Goal: Information Seeking & Learning: Learn about a topic

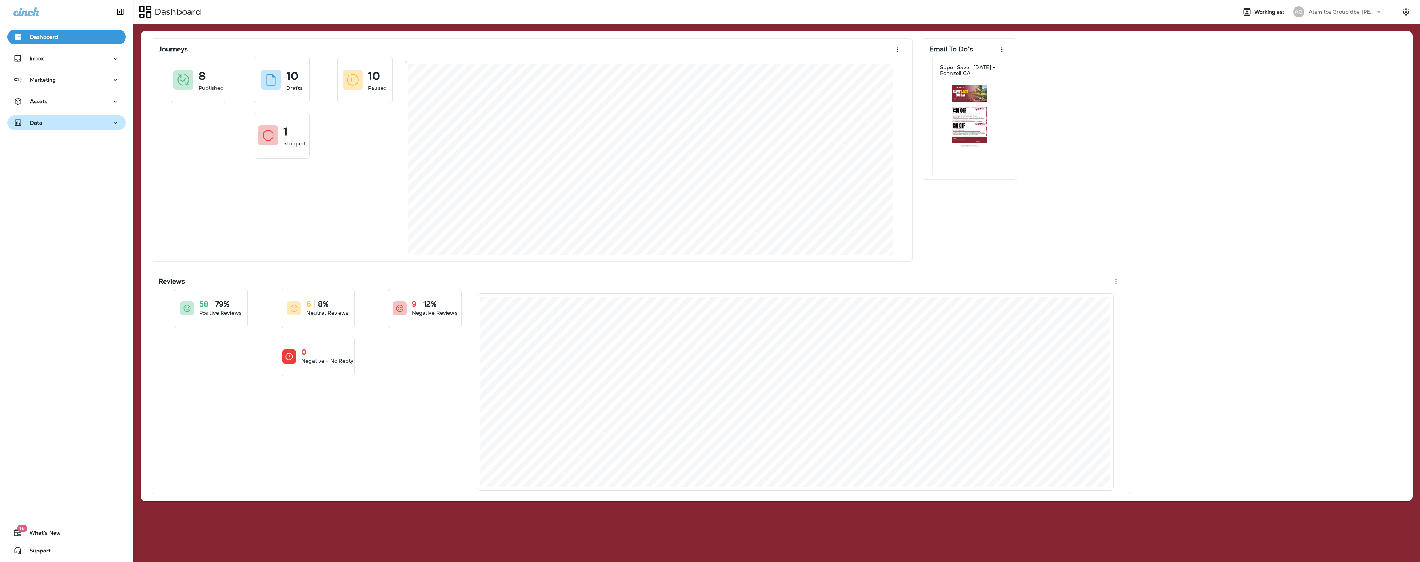
click at [46, 122] on div "Data" at bounding box center [66, 122] width 106 height 9
click at [46, 142] on p "Analytics" at bounding box center [44, 142] width 31 height 7
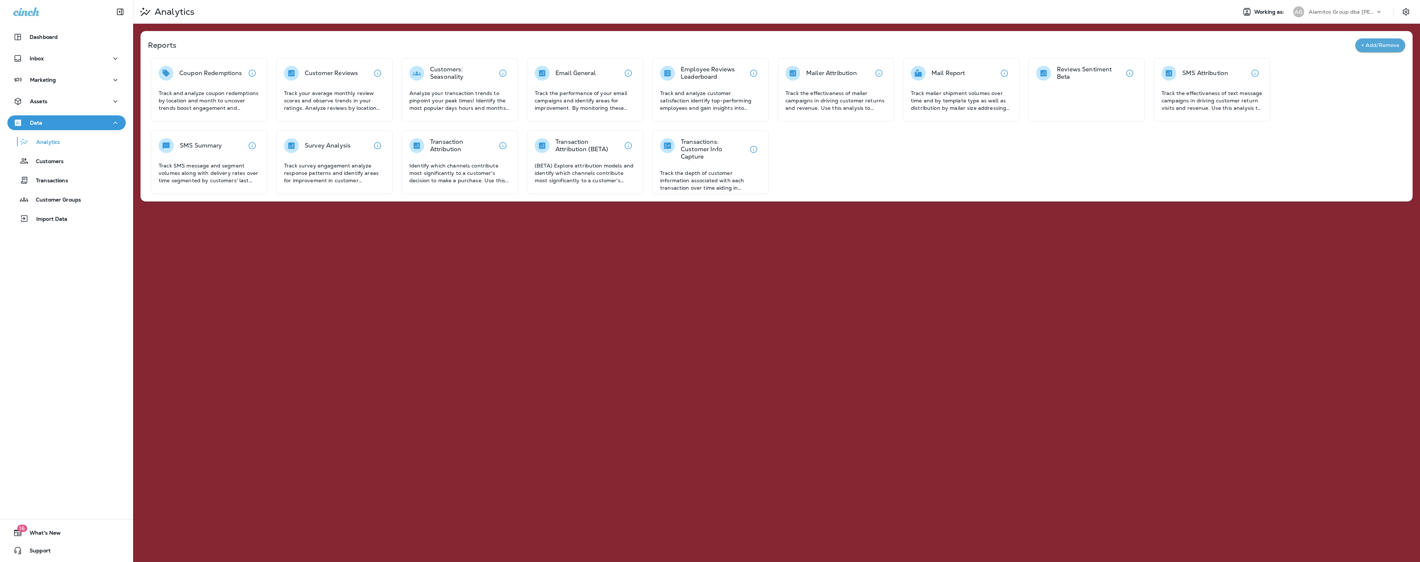
click at [1381, 12] on icon at bounding box center [1378, 11] width 7 height 7
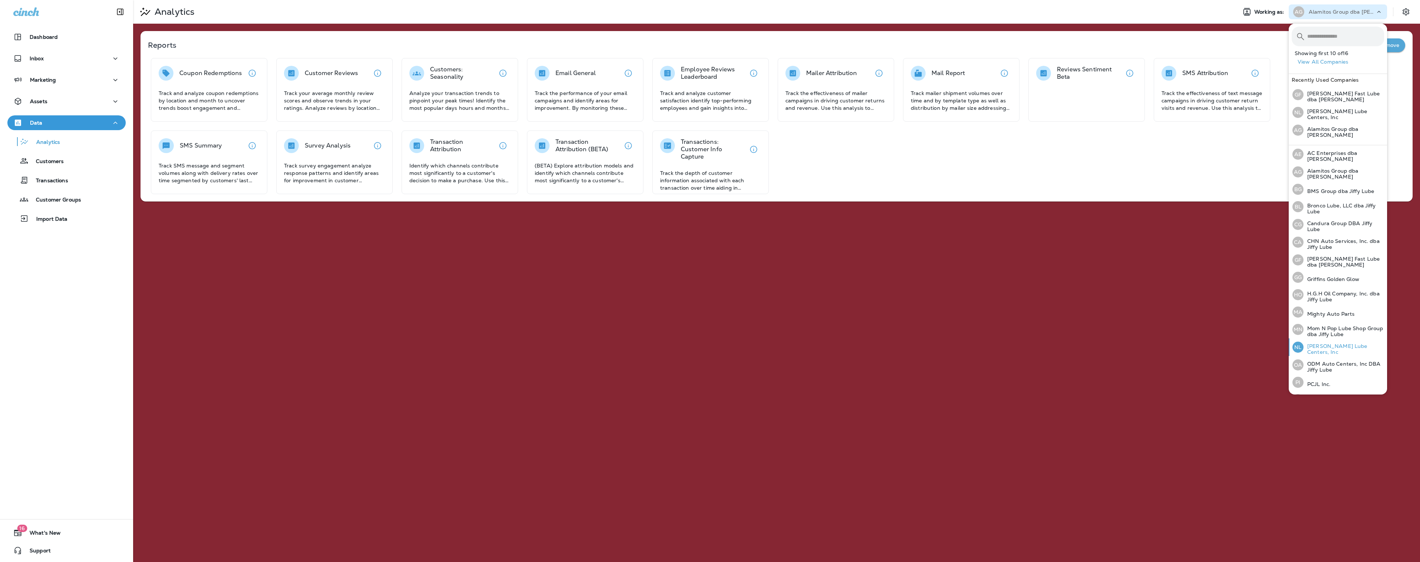
click at [1319, 346] on p "[PERSON_NAME] Lube Centers, Inc" at bounding box center [1343, 349] width 81 height 12
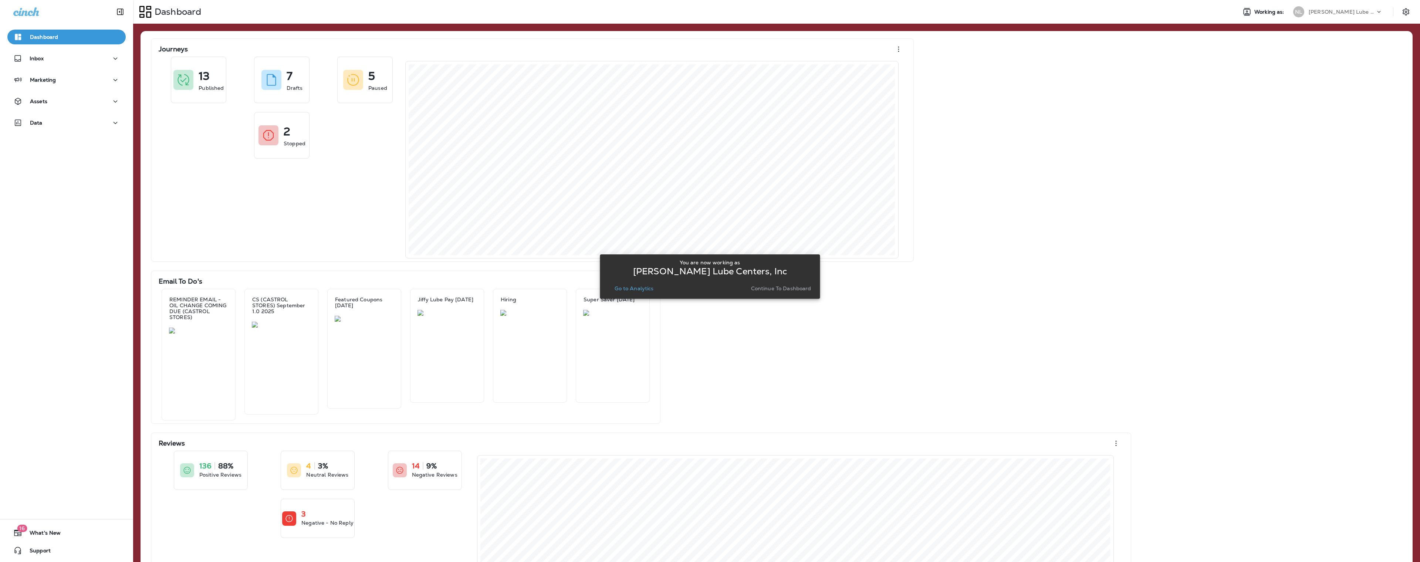
click at [776, 290] on p "Continue to Dashboard" at bounding box center [781, 288] width 60 height 6
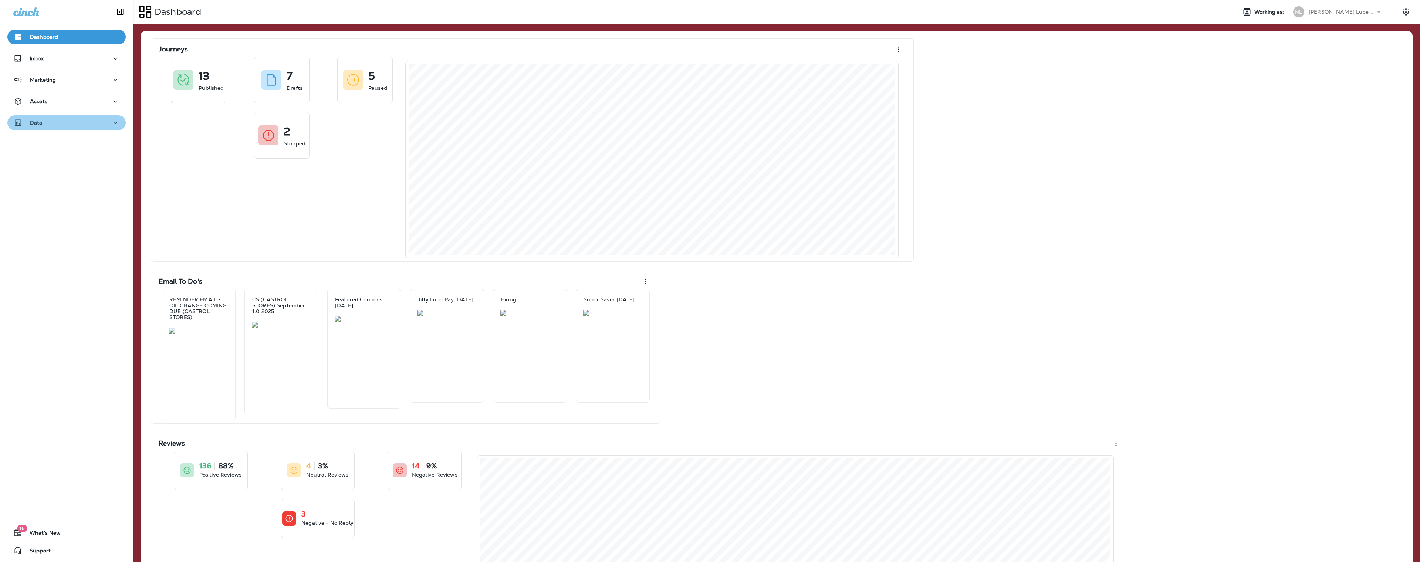
click at [36, 126] on p "Data" at bounding box center [36, 123] width 13 height 6
click at [44, 142] on p "Analytics" at bounding box center [44, 142] width 31 height 7
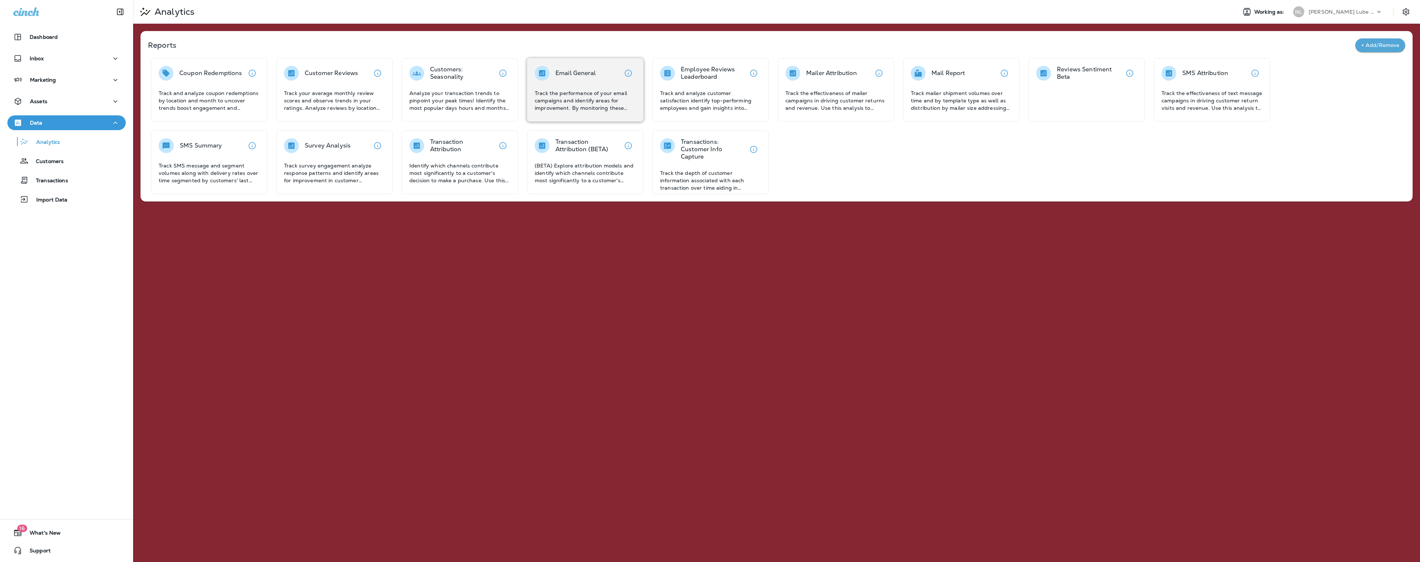
click at [574, 86] on div "Email General Track the performance of your email campaigns and identify areas …" at bounding box center [585, 89] width 101 height 46
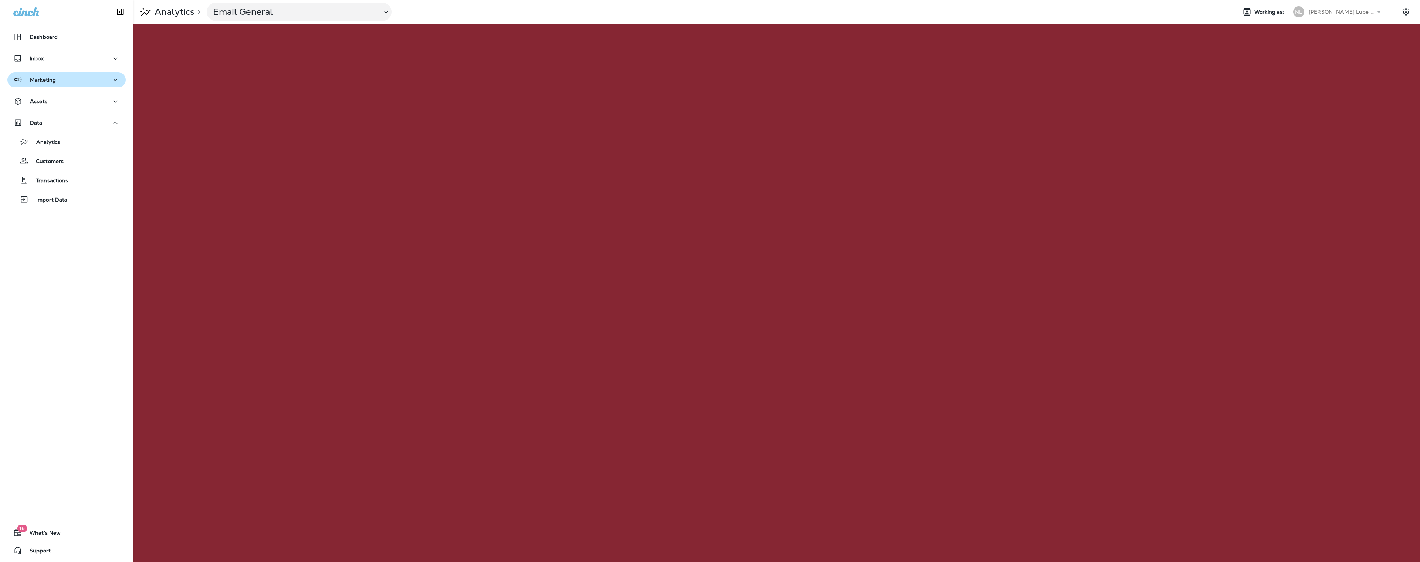
click at [115, 79] on icon "button" at bounding box center [115, 79] width 9 height 9
click at [46, 99] on p "Journeys" at bounding box center [44, 99] width 31 height 7
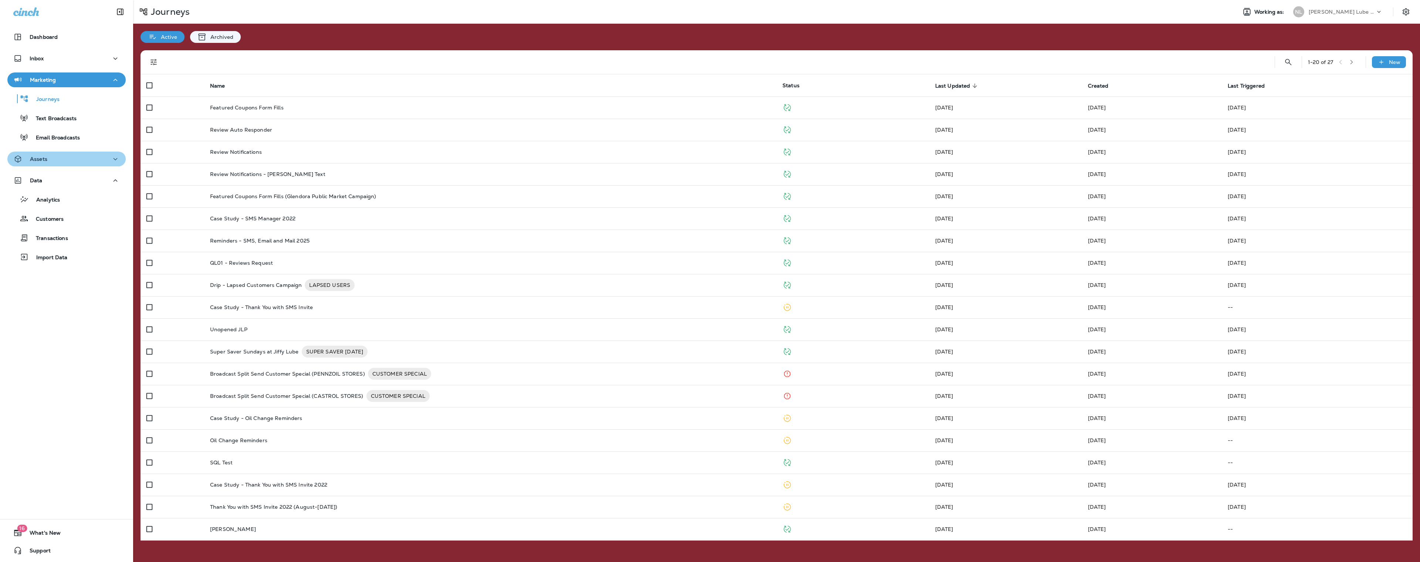
click at [56, 165] on button "Assets" at bounding box center [66, 159] width 118 height 15
click at [46, 179] on p "Segments" at bounding box center [44, 178] width 33 height 7
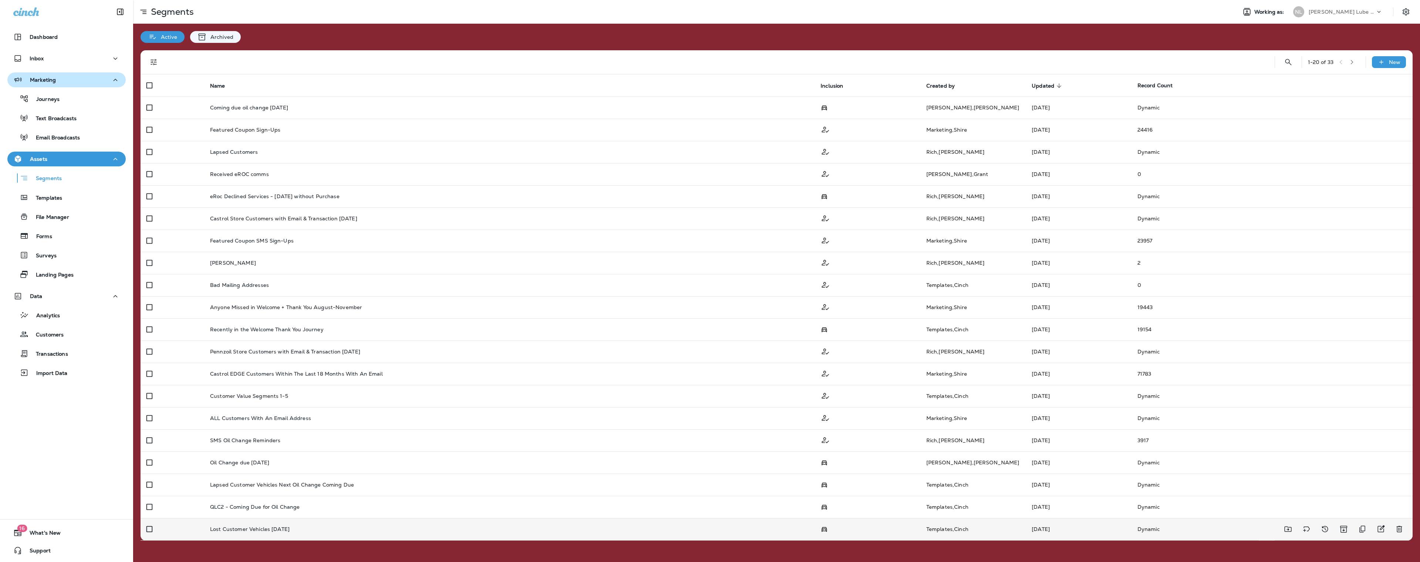
click at [257, 526] on p "Lost Customer Vehicles [DATE]" at bounding box center [249, 529] width 79 height 6
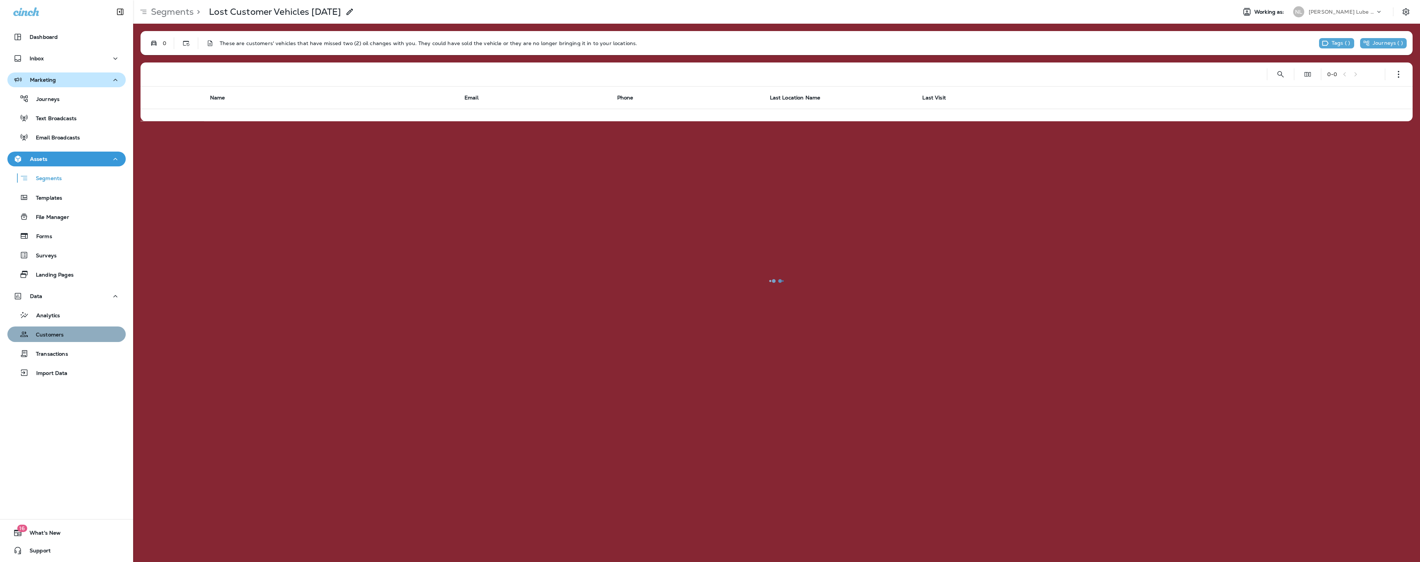
click at [49, 335] on p "Customers" at bounding box center [45, 335] width 35 height 7
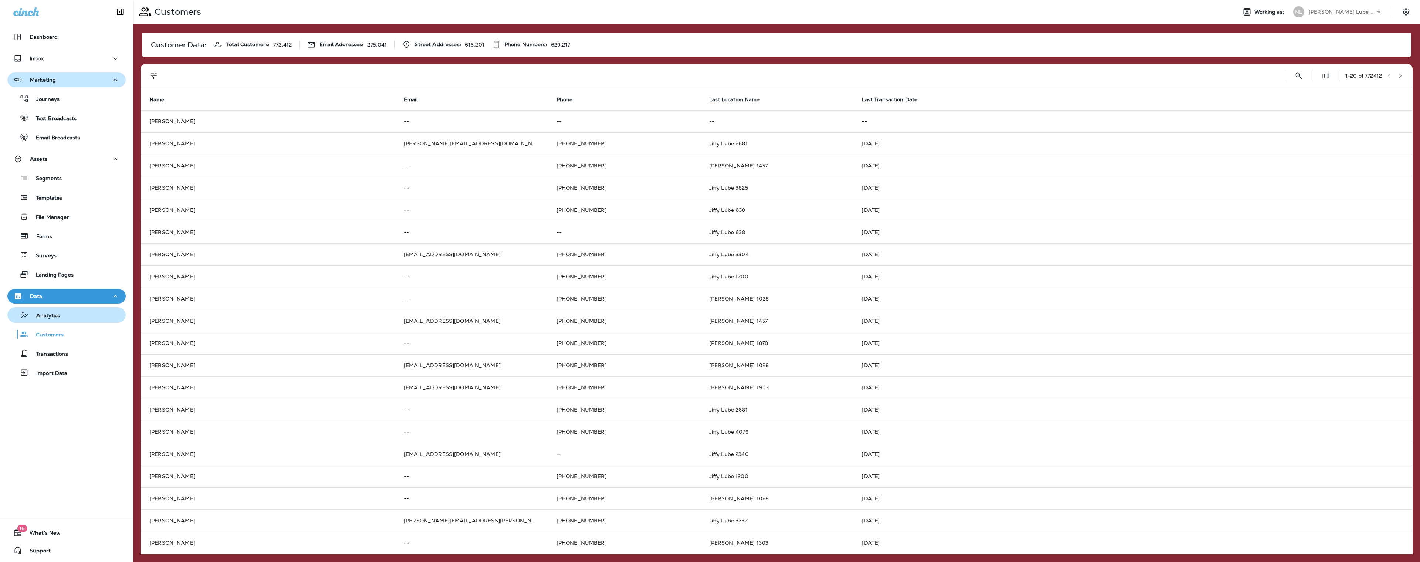
click at [57, 315] on p "Analytics" at bounding box center [44, 315] width 31 height 7
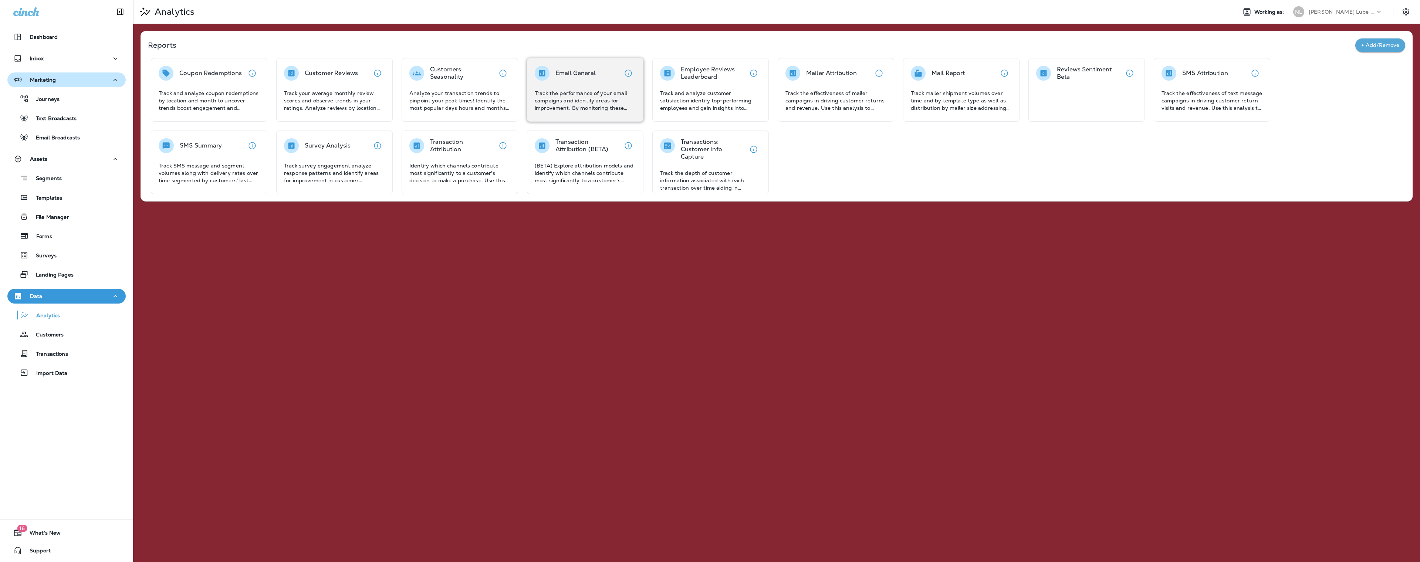
click at [553, 80] on div "Email General" at bounding box center [565, 73] width 61 height 15
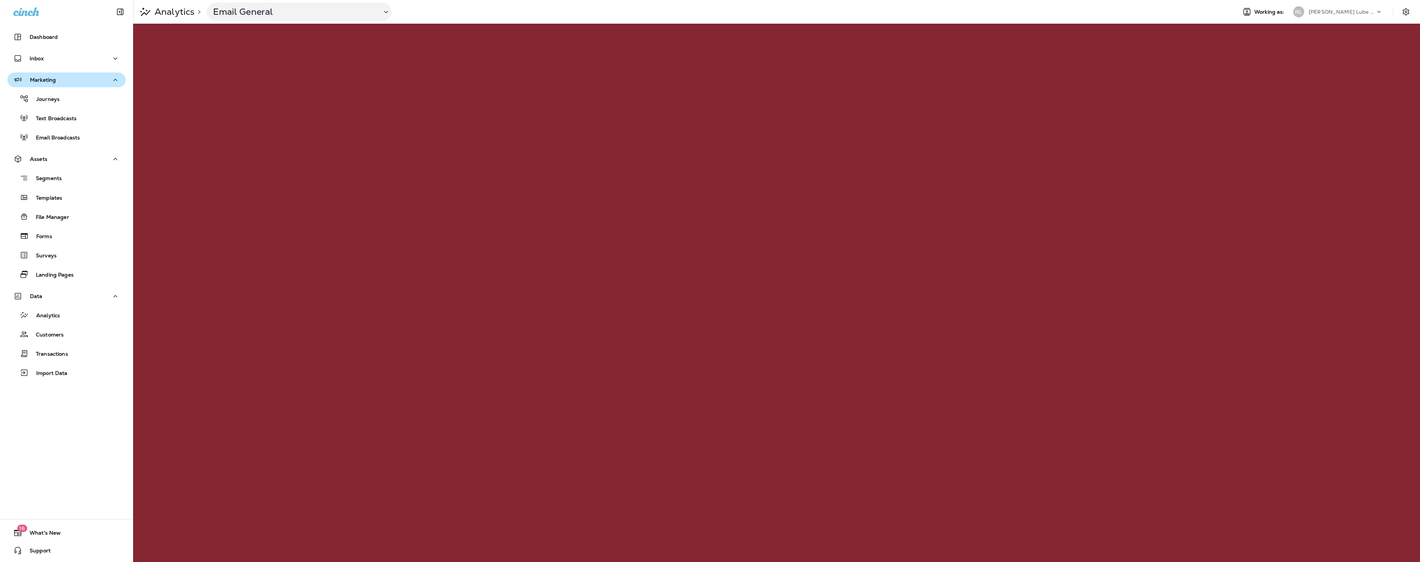
click at [1343, 12] on p "[PERSON_NAME] Lube Centers, Inc" at bounding box center [1341, 12] width 67 height 6
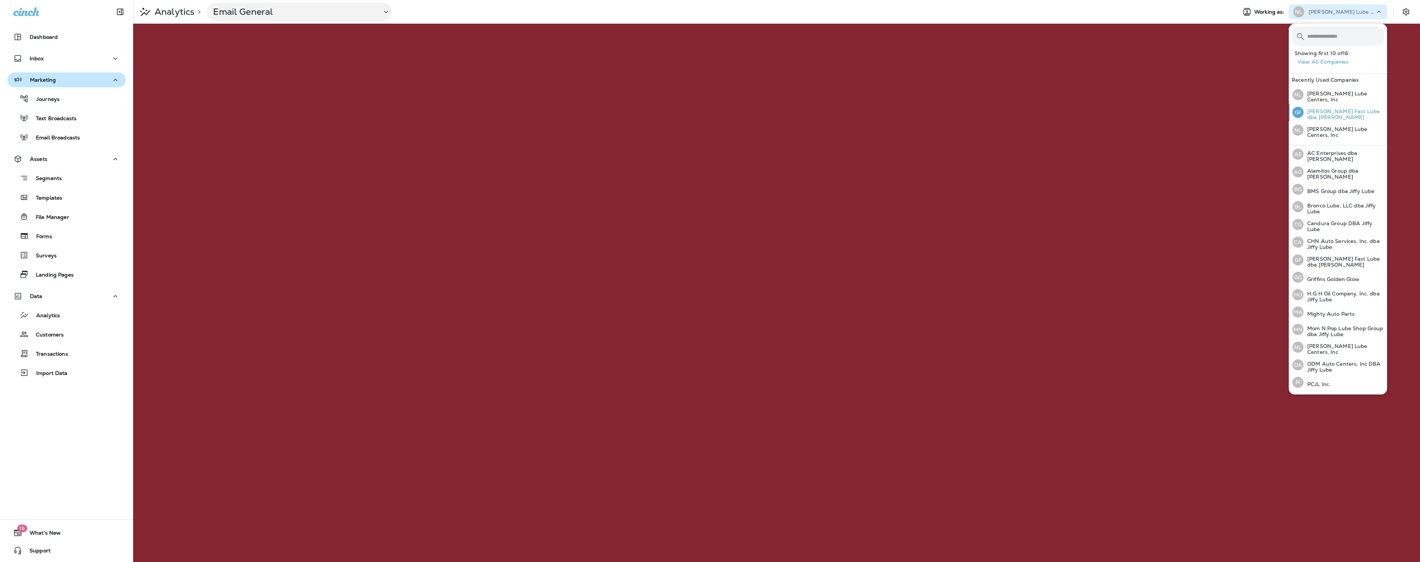
click at [1328, 113] on p "[PERSON_NAME] Fast Lube dba [PERSON_NAME]" at bounding box center [1343, 114] width 81 height 12
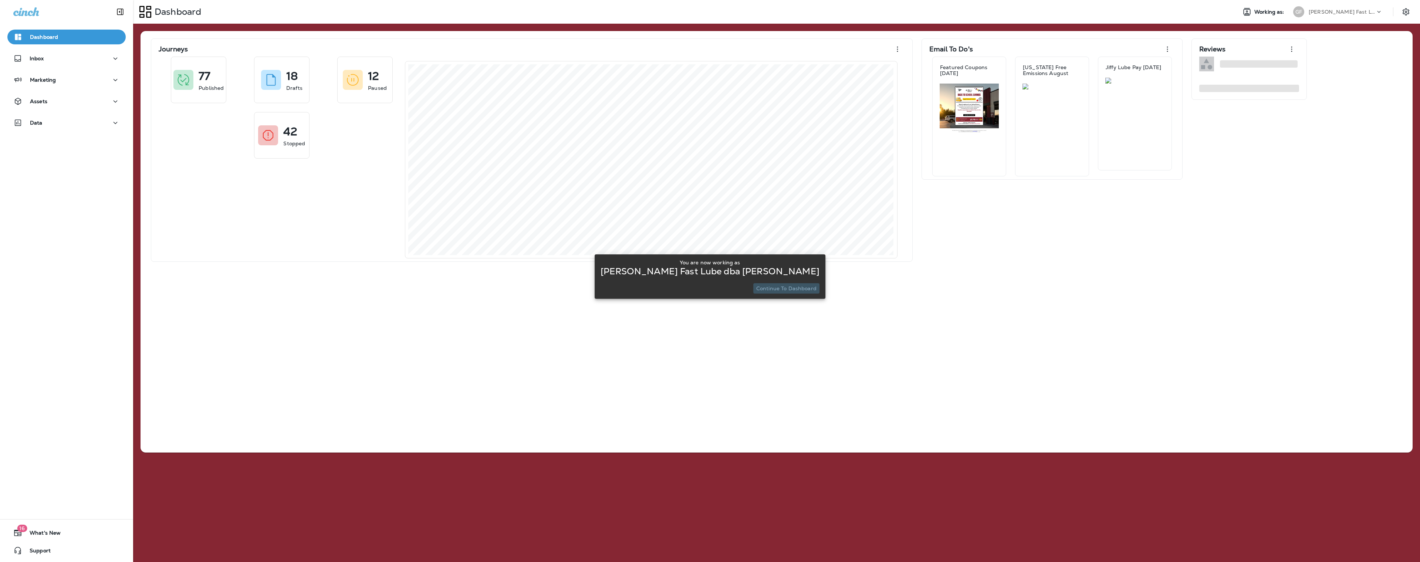
click at [783, 290] on p "Continue to Dashboard" at bounding box center [786, 288] width 60 height 6
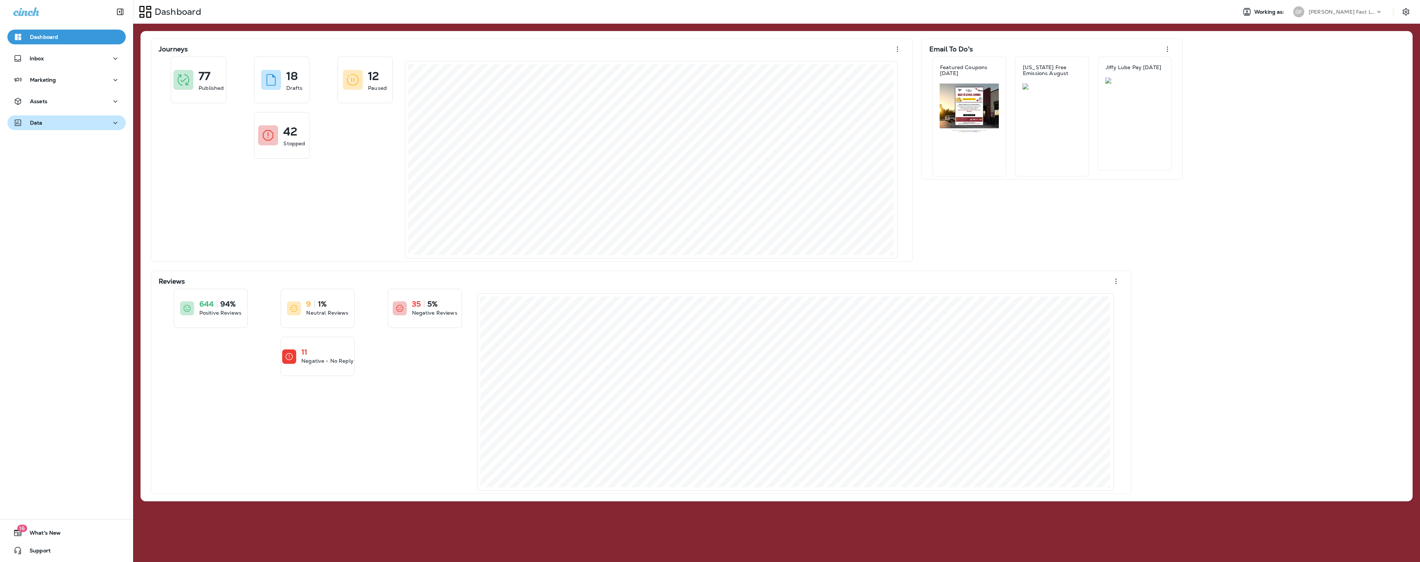
click at [115, 125] on icon "button" at bounding box center [115, 122] width 9 height 9
click at [47, 141] on p "Analytics" at bounding box center [44, 142] width 31 height 7
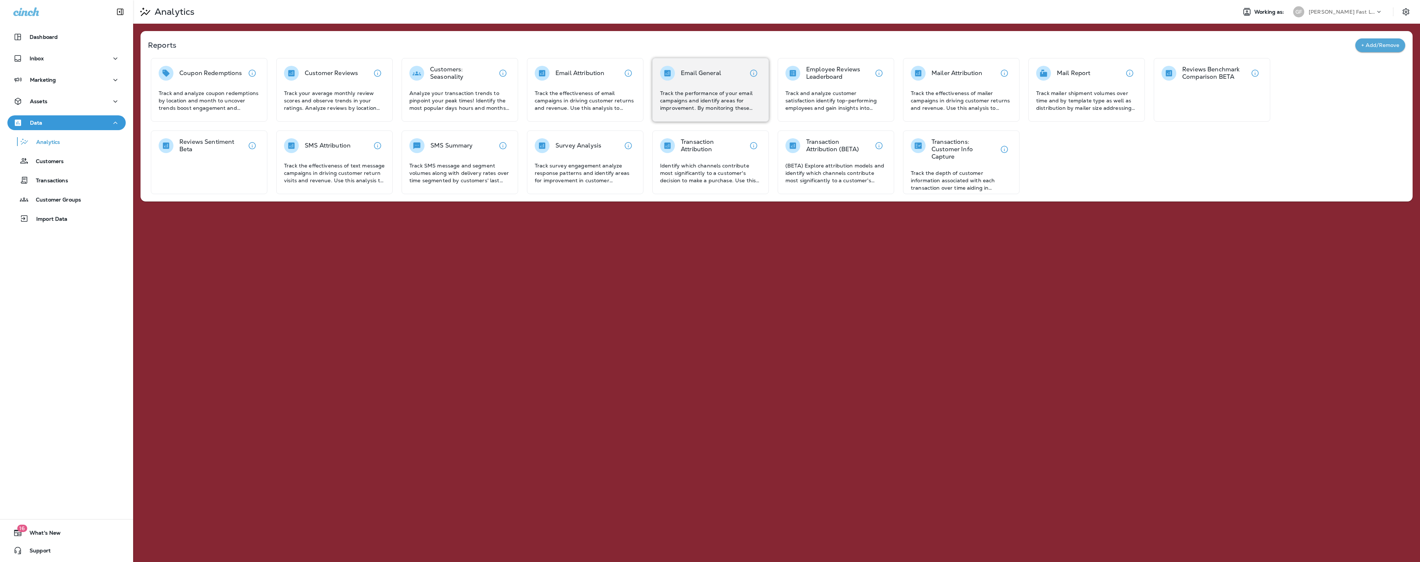
click at [690, 98] on p "Track the performance of your email campaigns and identify areas for improvemen…" at bounding box center [710, 100] width 101 height 22
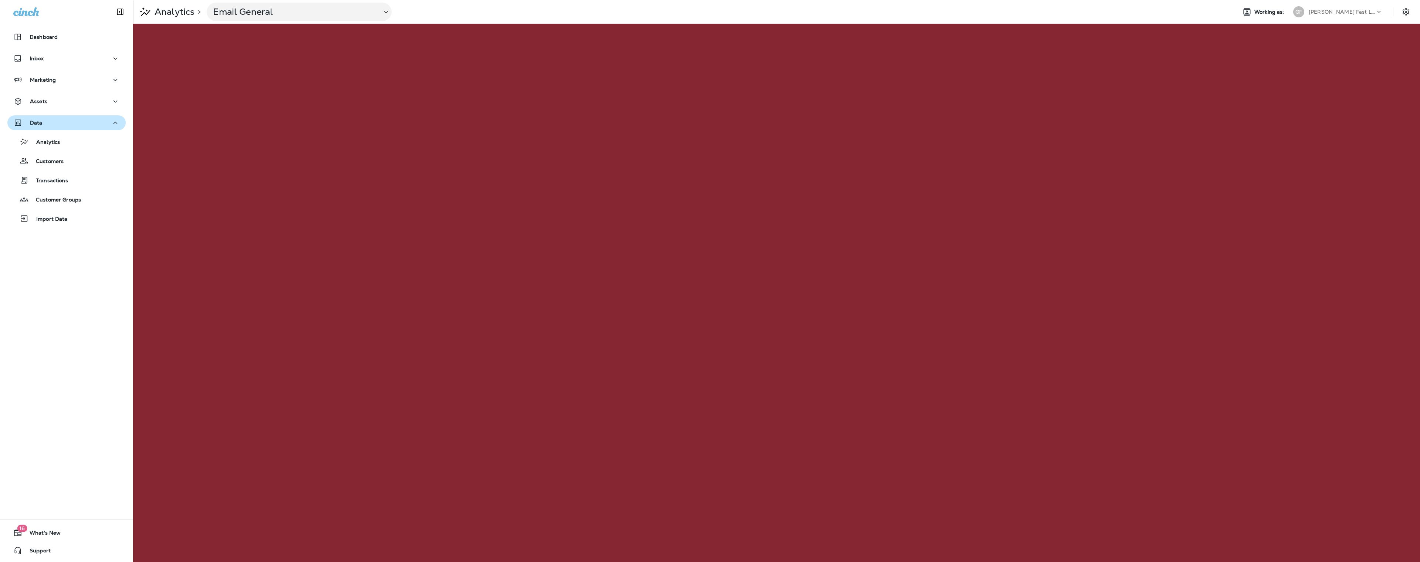
click at [1380, 13] on icon at bounding box center [1378, 11] width 7 height 7
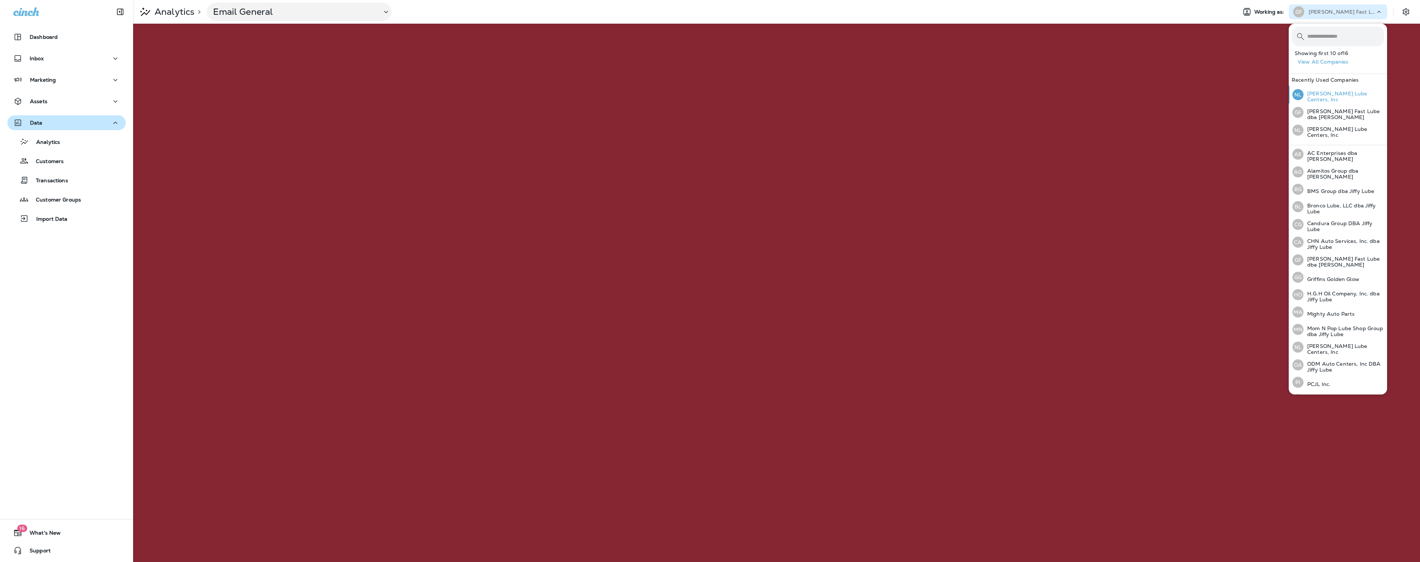
click at [1326, 97] on p "[PERSON_NAME] Lube Centers, Inc" at bounding box center [1343, 97] width 81 height 12
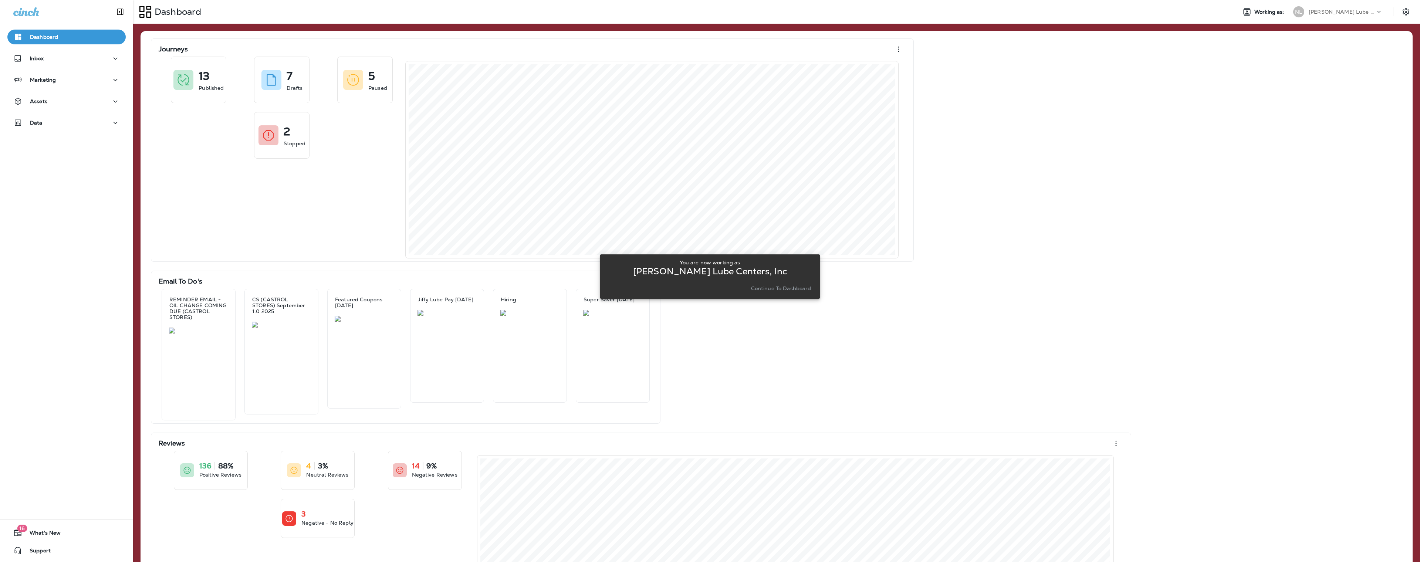
click at [780, 289] on p "Continue to Dashboard" at bounding box center [781, 288] width 60 height 6
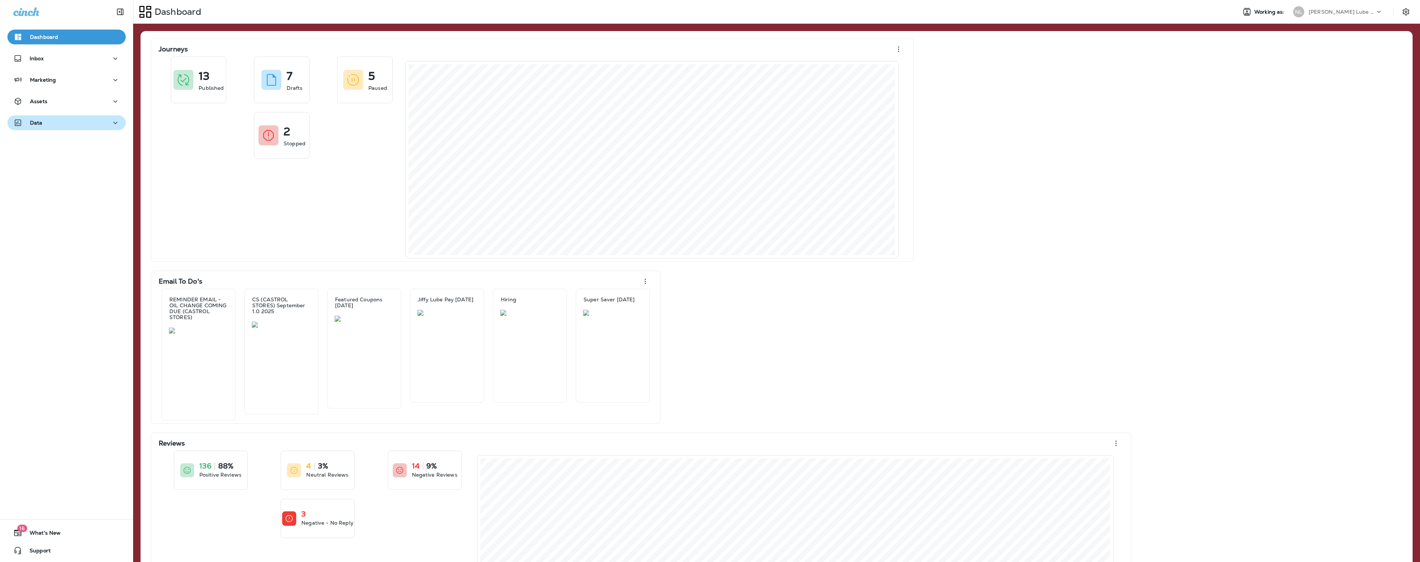
click at [86, 125] on div "Data" at bounding box center [66, 122] width 106 height 9
click at [47, 143] on p "Analytics" at bounding box center [44, 142] width 31 height 7
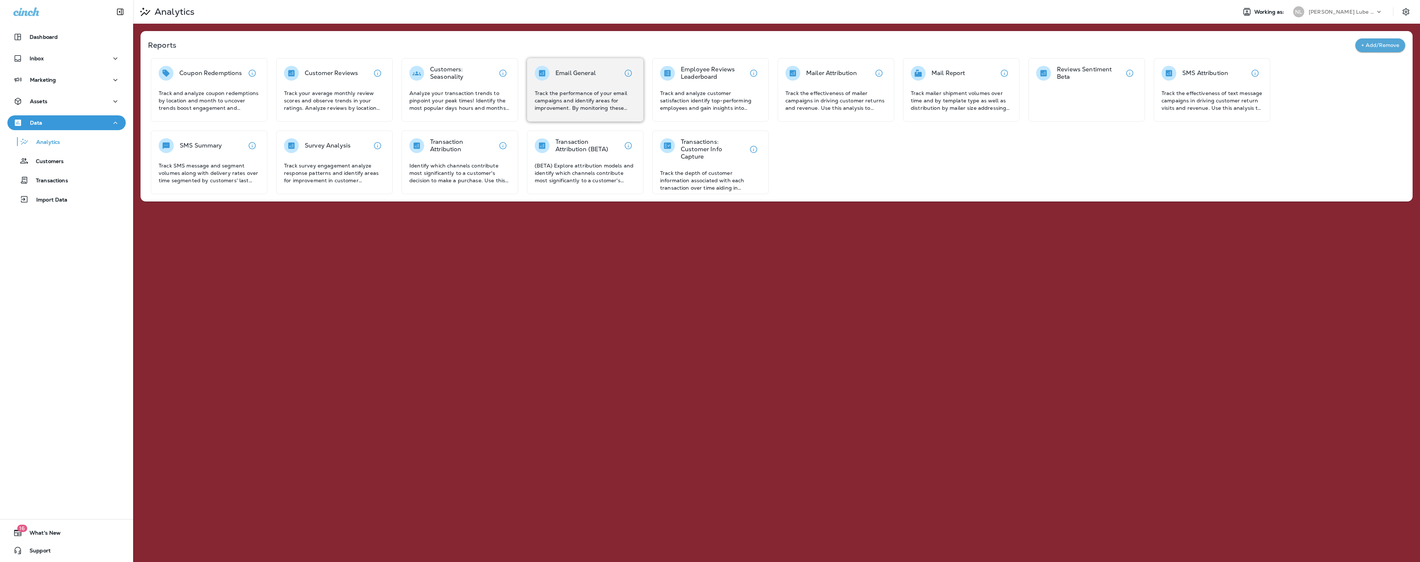
click at [596, 88] on div "Email General Track the performance of your email campaigns and identify areas …" at bounding box center [585, 89] width 101 height 46
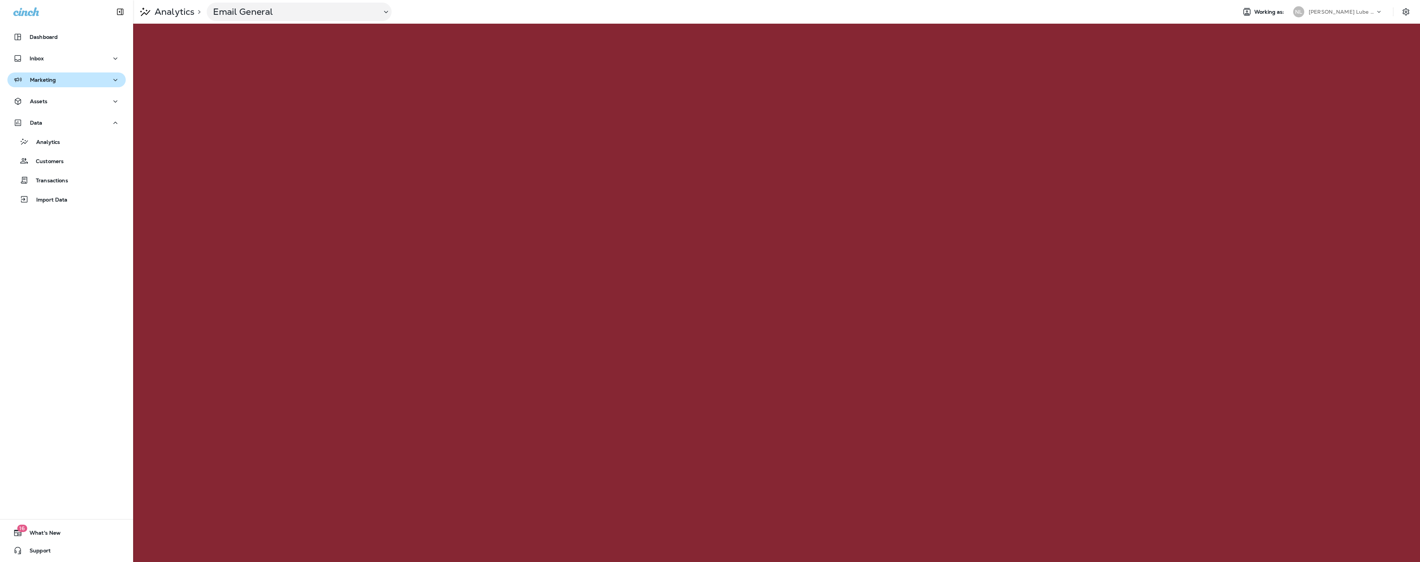
click at [70, 81] on div "Marketing" at bounding box center [66, 79] width 106 height 9
click at [51, 102] on p "Journeys" at bounding box center [44, 99] width 31 height 7
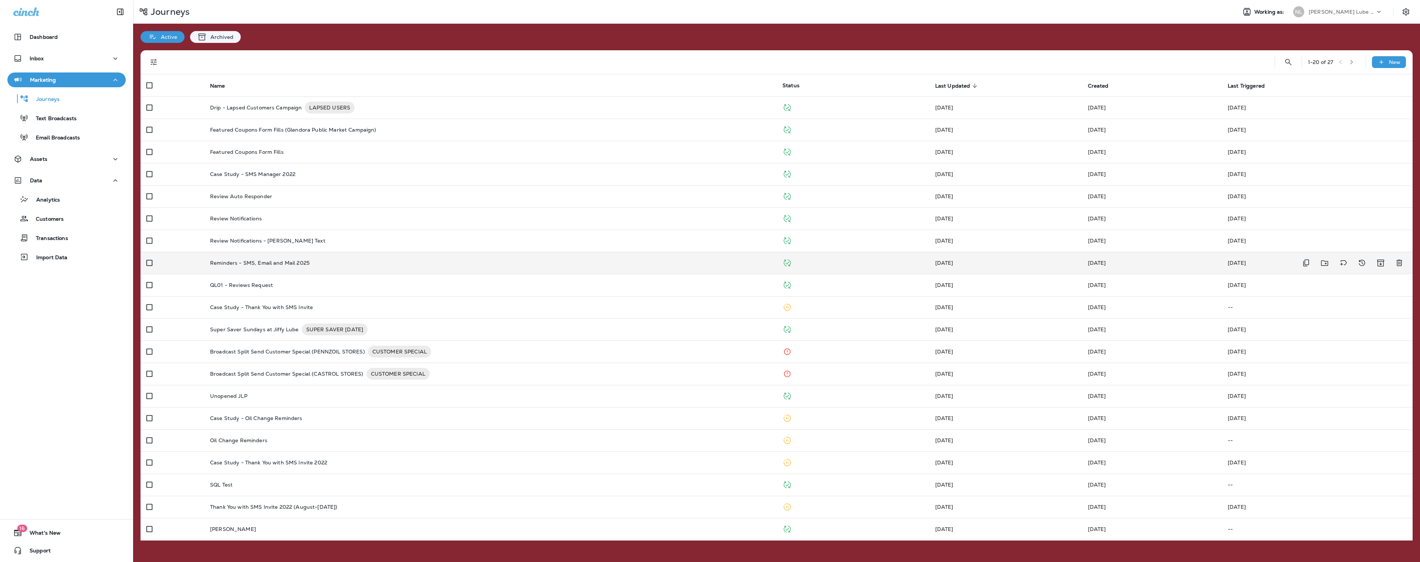
click at [270, 260] on p "Reminders - SMS, Email and Mail 2025" at bounding box center [259, 263] width 99 height 6
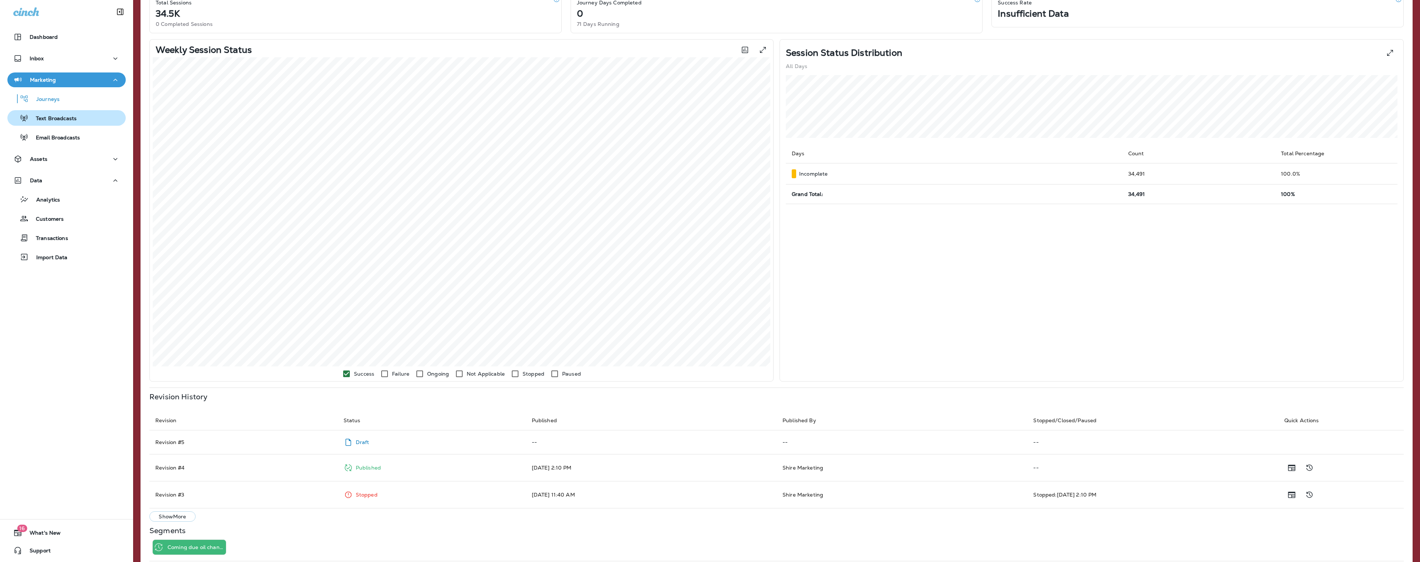
scroll to position [106, 0]
click at [70, 199] on div "Analytics" at bounding box center [66, 199] width 112 height 11
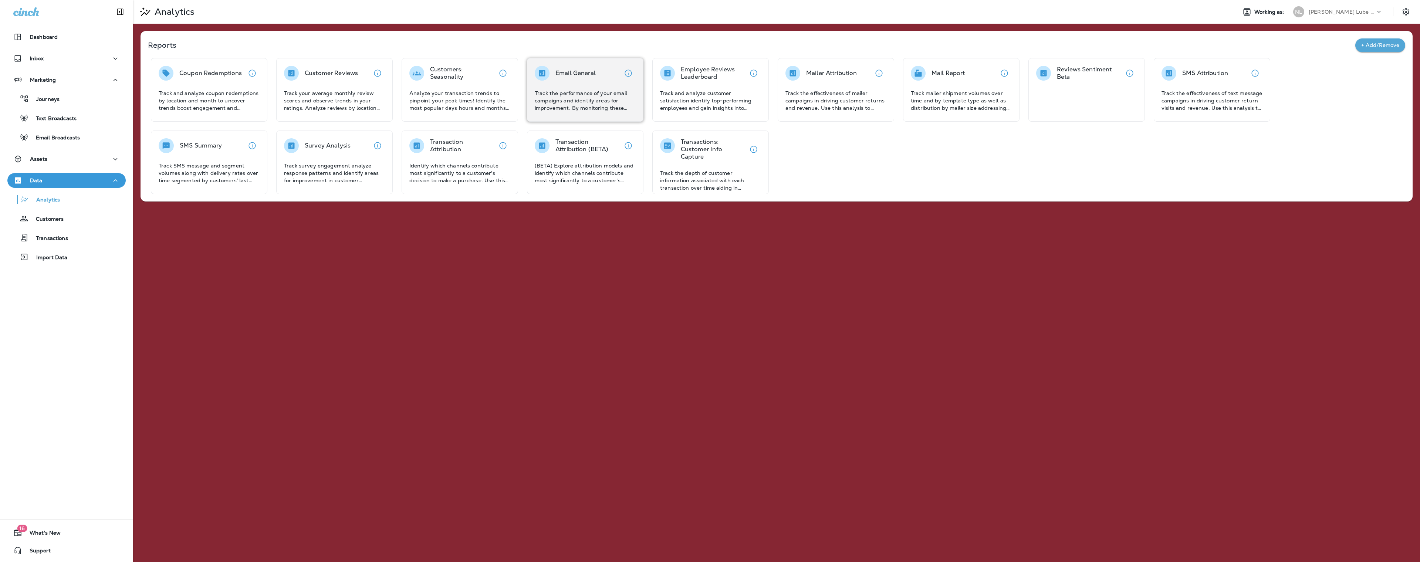
click at [559, 90] on p "Track the performance of your email campaigns and identify areas for improvemen…" at bounding box center [585, 100] width 101 height 22
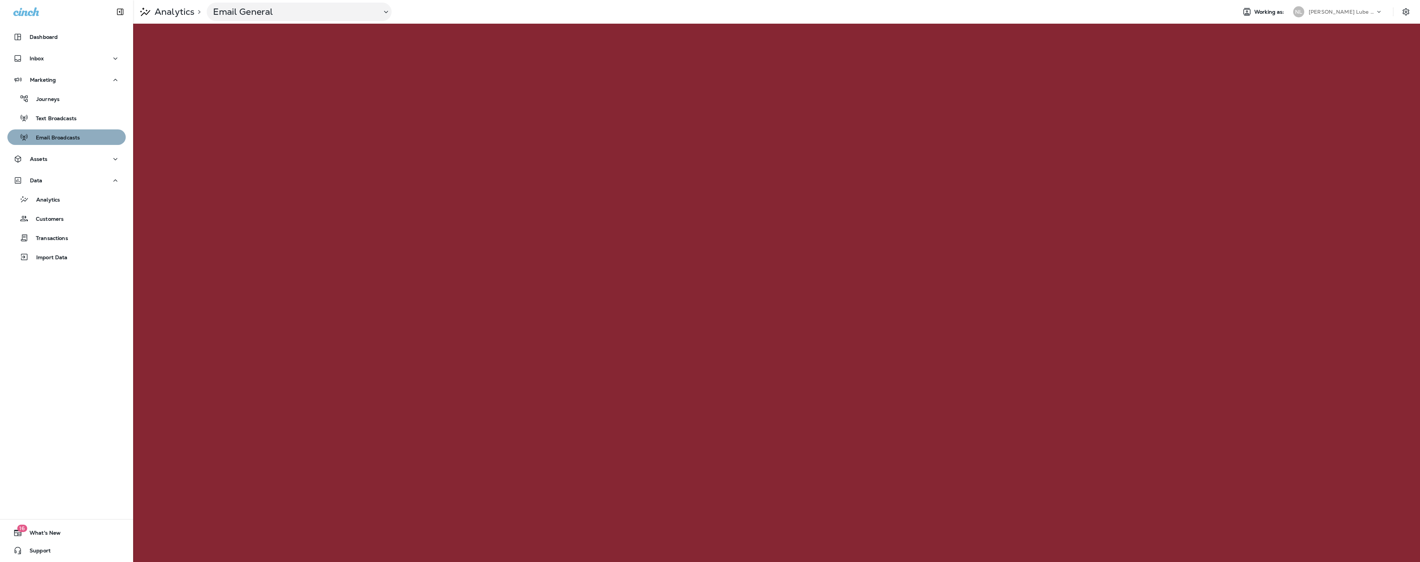
click at [72, 137] on p "Email Broadcasts" at bounding box center [53, 138] width 51 height 7
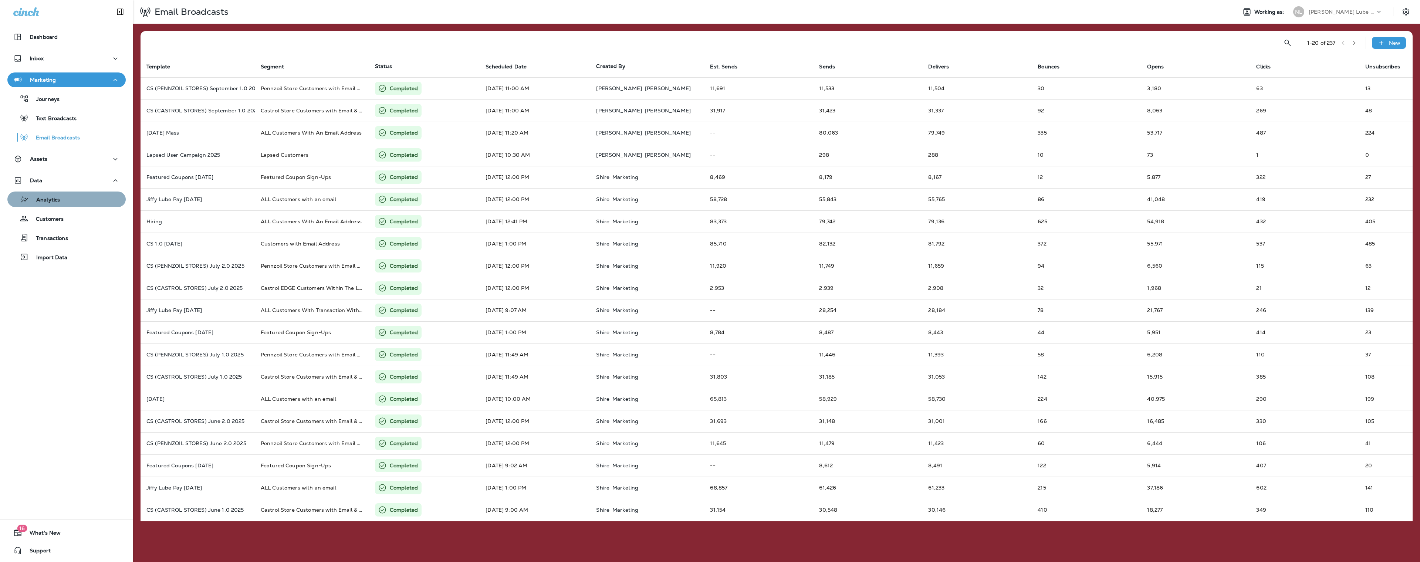
click at [55, 197] on p "Analytics" at bounding box center [44, 200] width 31 height 7
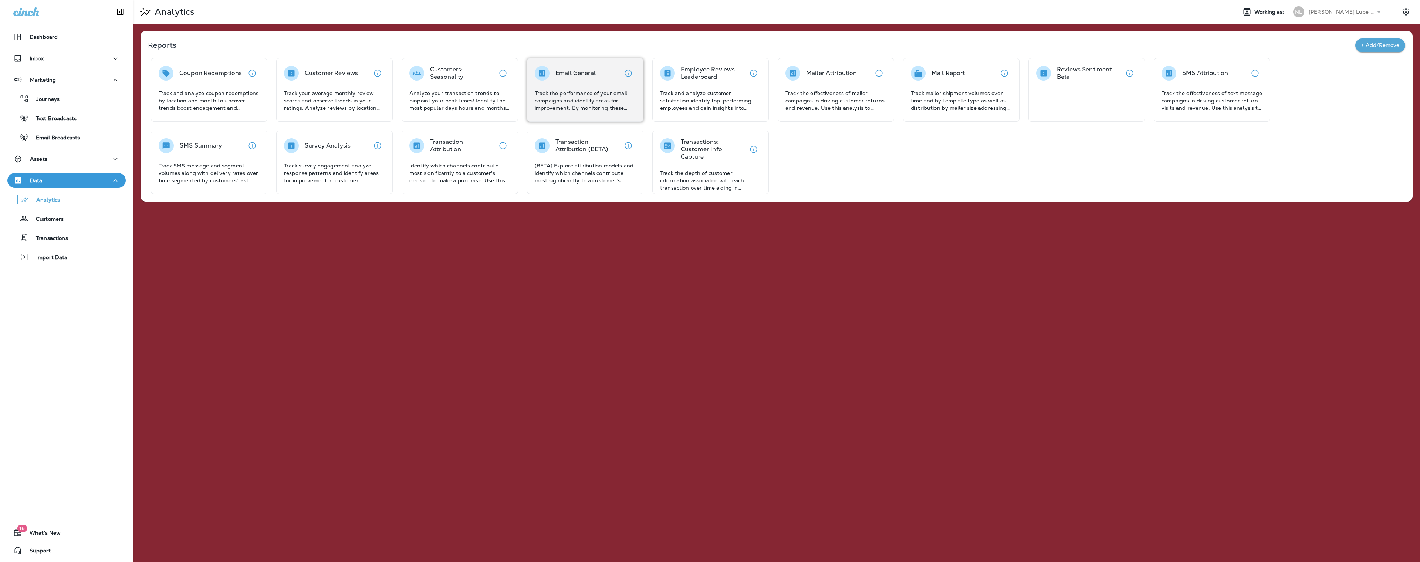
click at [581, 96] on p "Track the performance of your email campaigns and identify areas for improvemen…" at bounding box center [585, 100] width 101 height 22
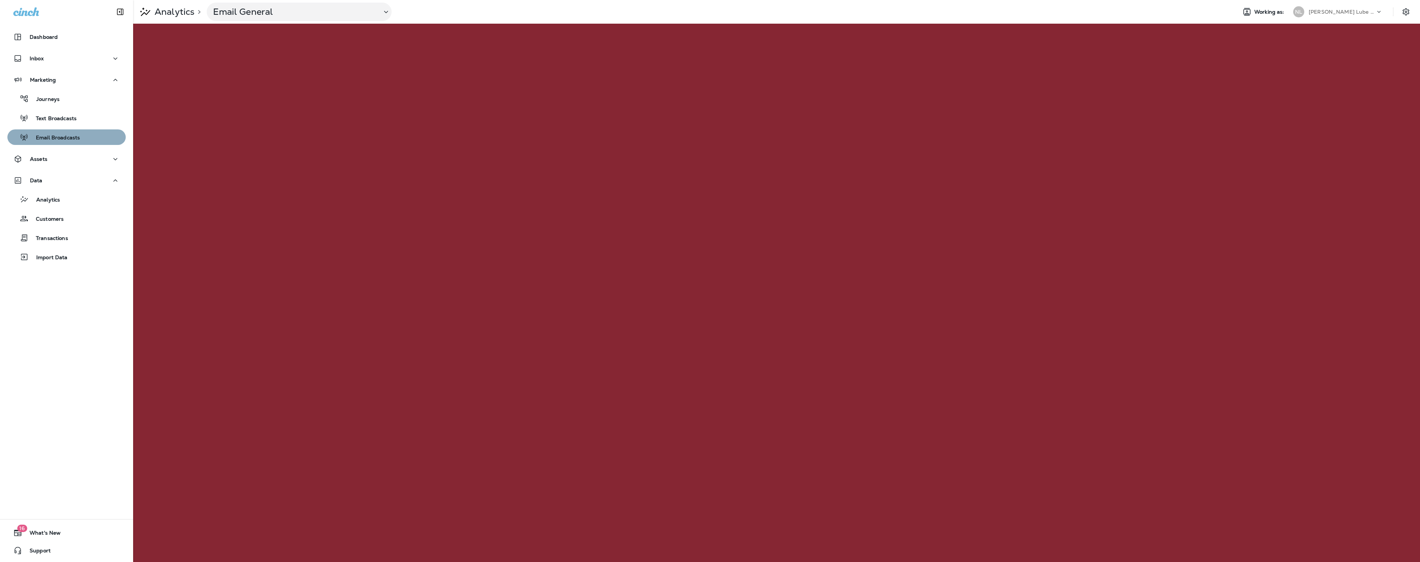
click at [48, 138] on p "Email Broadcasts" at bounding box center [53, 138] width 51 height 7
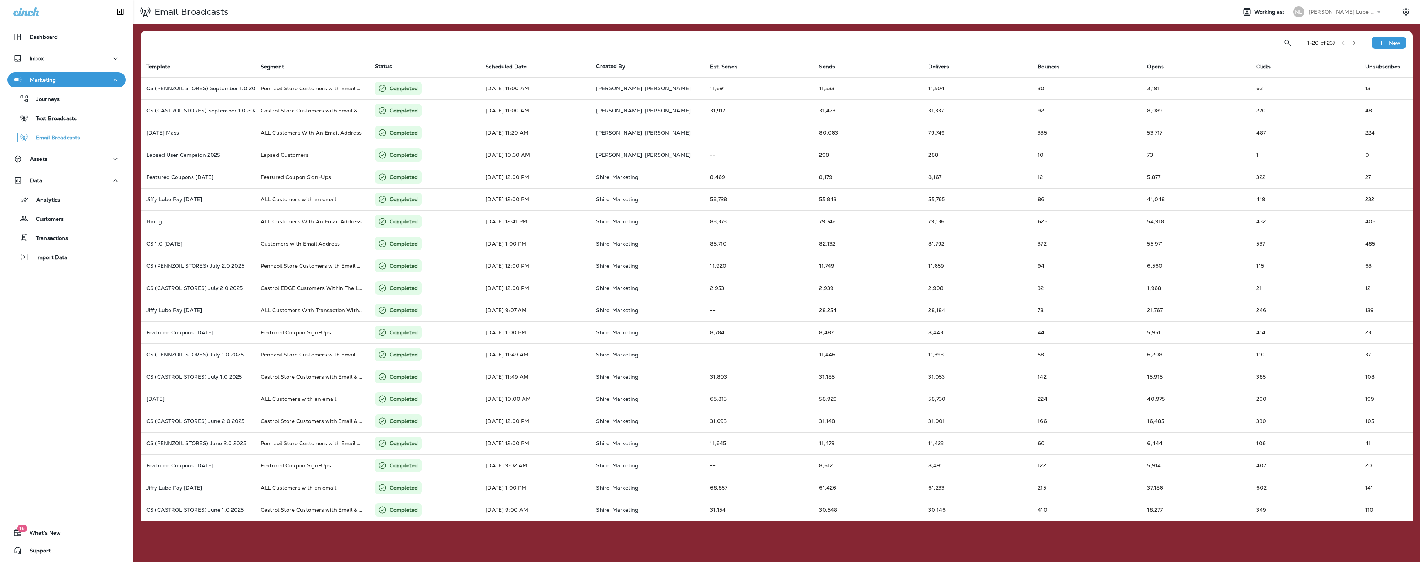
click at [1354, 43] on icon "button" at bounding box center [1353, 42] width 5 height 5
